Goal: Check status: Check status

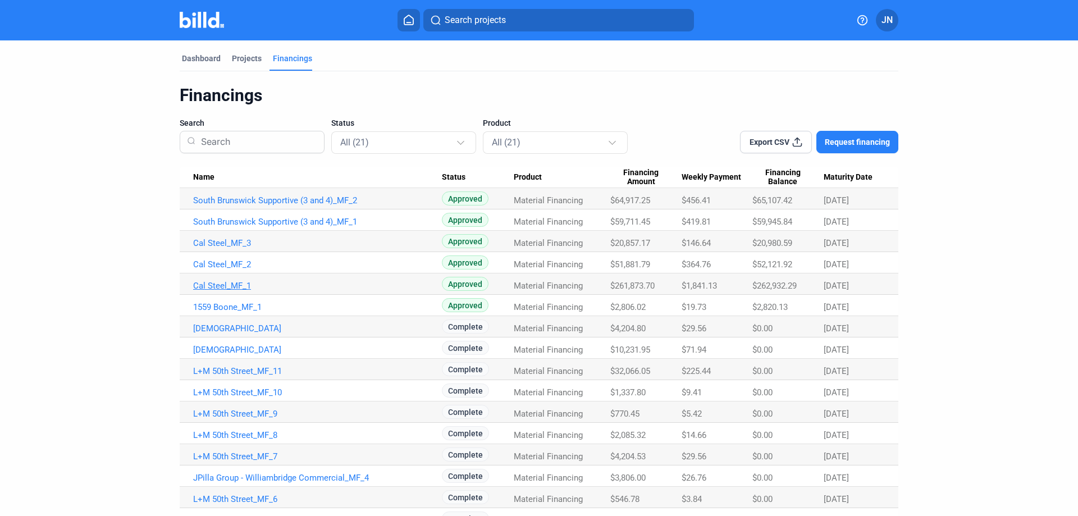
click at [219, 285] on link "Cal Steel_MF_1" at bounding box center [317, 286] width 249 height 10
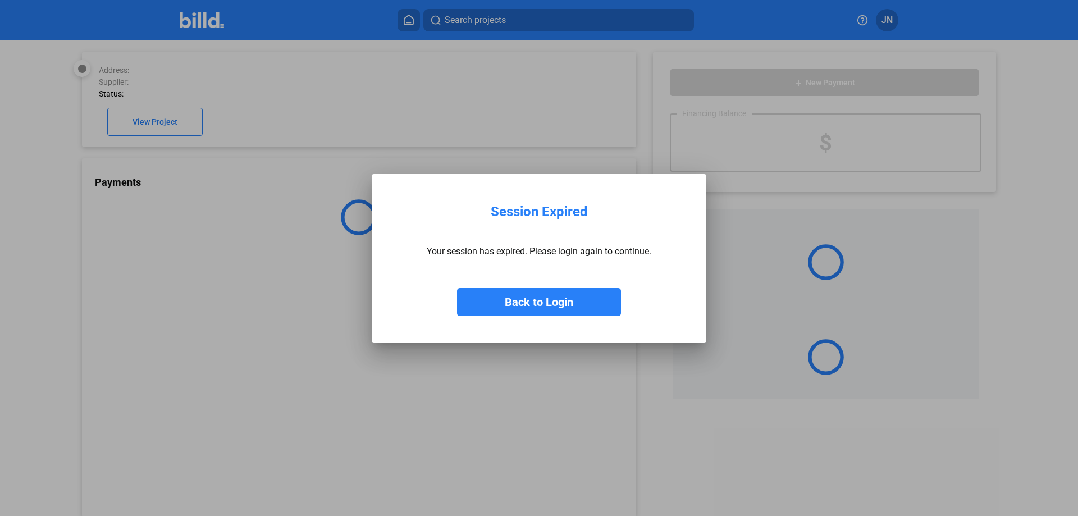
click at [566, 300] on button "Back to Login" at bounding box center [539, 302] width 164 height 28
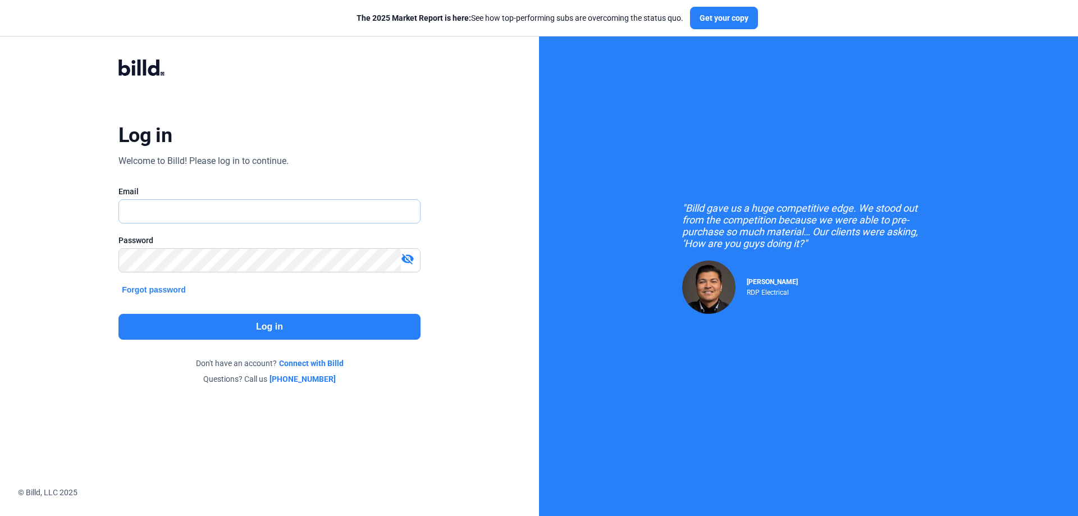
type input "[PERSON_NAME][EMAIL_ADDRESS][DOMAIN_NAME]"
click at [275, 324] on button "Log in" at bounding box center [269, 327] width 302 height 26
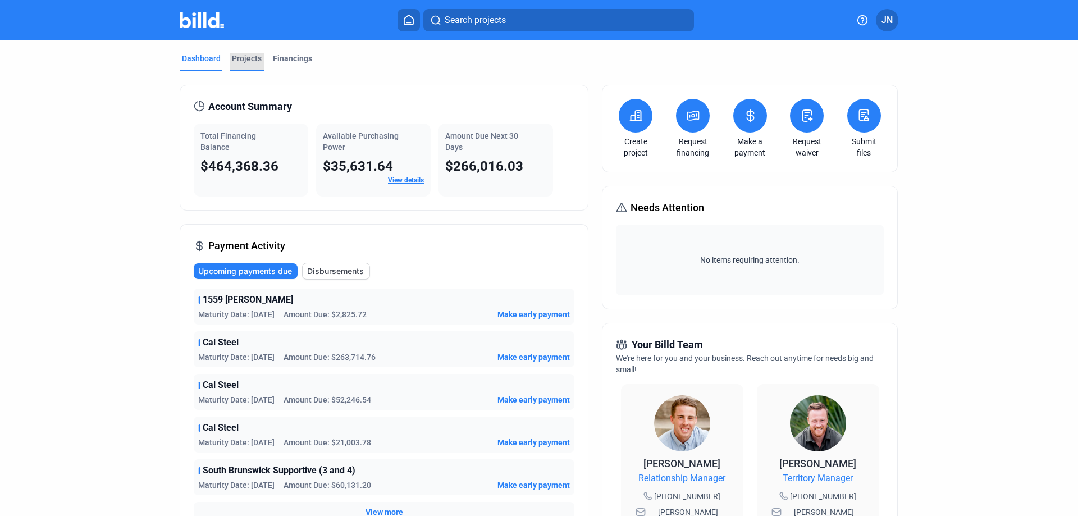
click at [245, 58] on div "Projects" at bounding box center [247, 58] width 30 height 11
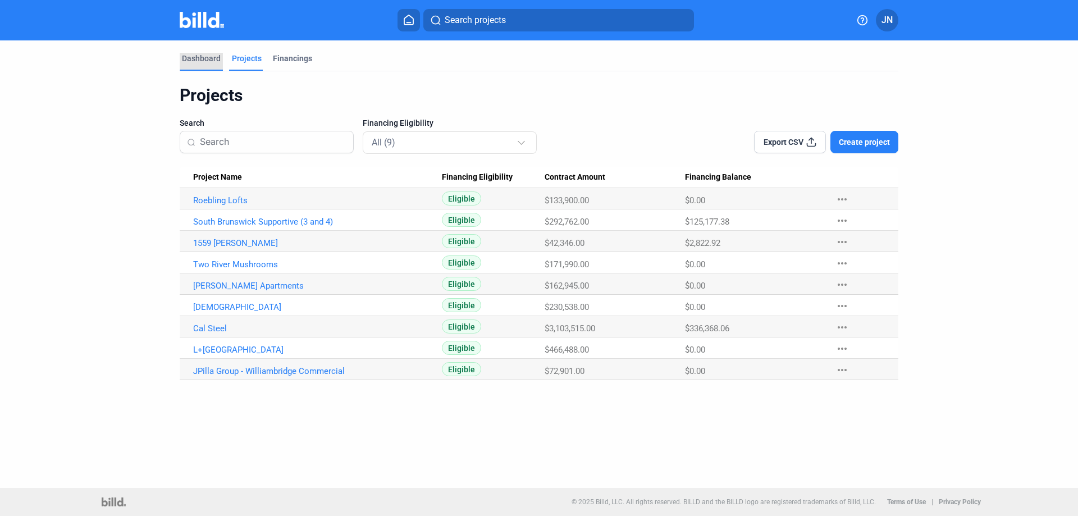
click at [202, 62] on div "Dashboard" at bounding box center [201, 58] width 39 height 11
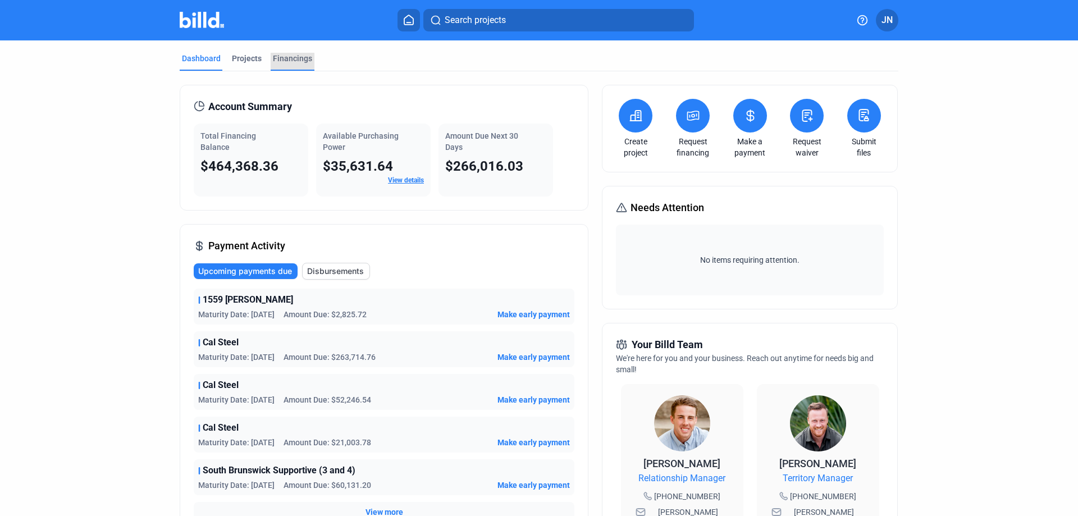
click at [284, 55] on div "Financings" at bounding box center [292, 58] width 39 height 11
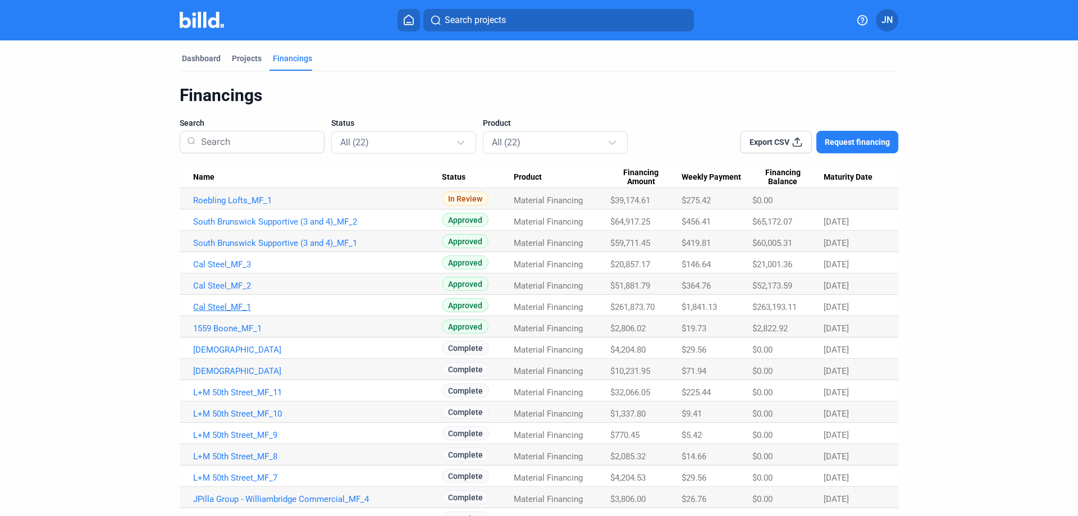
click at [221, 308] on link "Cal Steel_MF_1" at bounding box center [317, 307] width 249 height 10
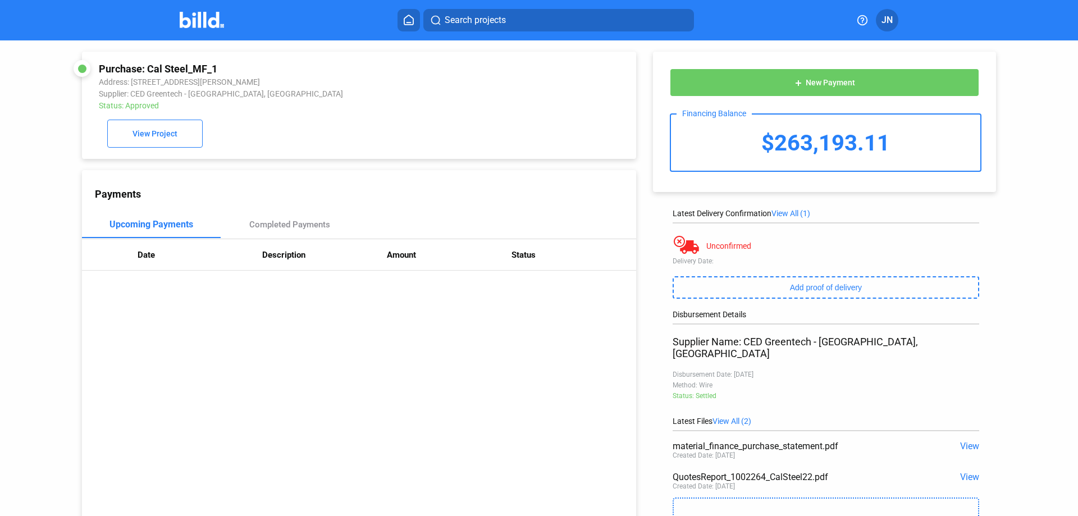
drag, startPoint x: 883, startPoint y: 146, endPoint x: 761, endPoint y: 148, distance: 122.9
click at [761, 148] on div "$263,193.11" at bounding box center [825, 143] width 309 height 56
click at [1050, 140] on div "Purchase: Cal Steel_MF_1 Address: [STREET_ADDRESS][PERSON_NAME] Supplier: CED G…" at bounding box center [539, 300] width 1078 height 521
click at [1043, 160] on div "Purchase: Cal Steel_MF_1 Address: [STREET_ADDRESS][PERSON_NAME] Supplier: CED G…" at bounding box center [539, 300] width 1078 height 521
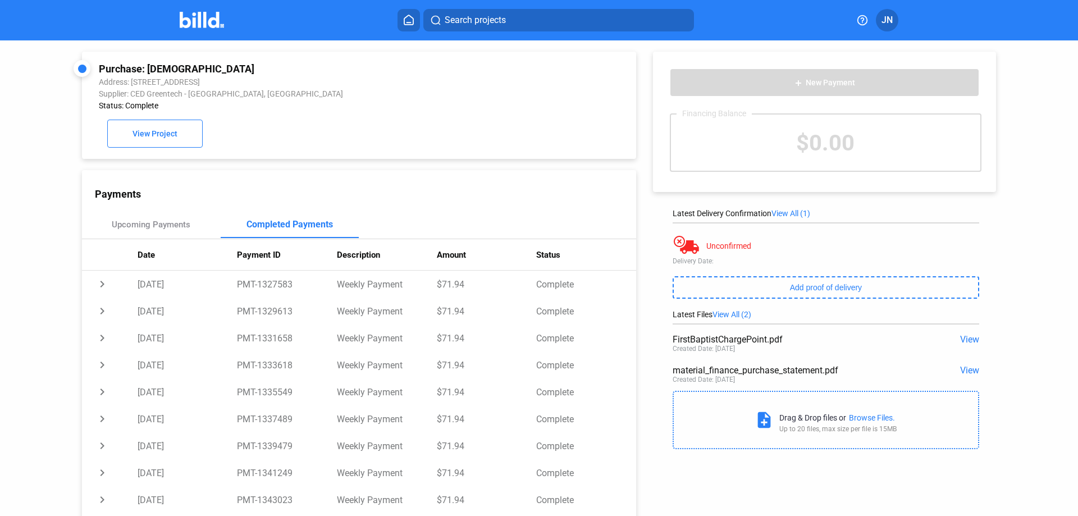
scroll to position [200, 0]
